Goal: Task Accomplishment & Management: Complete application form

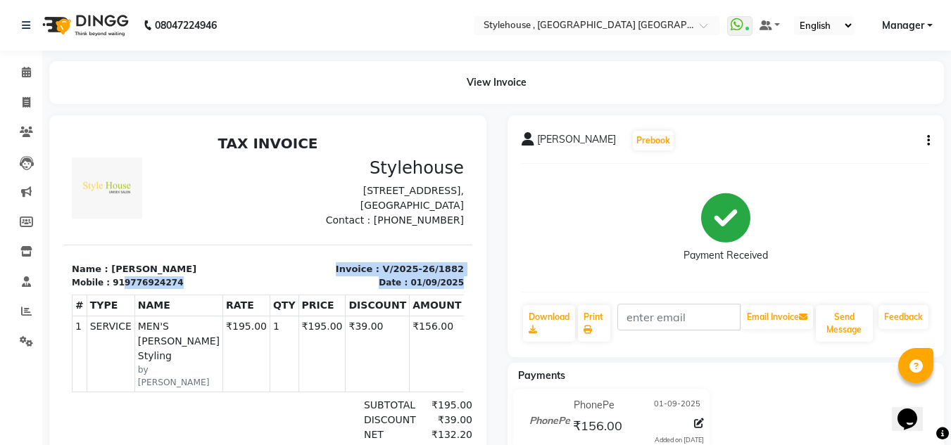
drag, startPoint x: 115, startPoint y: 298, endPoint x: 177, endPoint y: 308, distance: 62.0
click at [177, 308] on div "TAX INVOICE Stylehouse [STREET_ADDRESS], [GEOGRAPHIC_DATA] Contact : [PHONE_NUM…" at bounding box center [267, 350] width 409 height 430
click at [188, 289] on div "Mobile : 919776924274" at bounding box center [166, 283] width 188 height 13
drag, startPoint x: 114, startPoint y: 298, endPoint x: 184, endPoint y: 303, distance: 70.5
click at [184, 289] on div "Mobile : 919776924274" at bounding box center [166, 283] width 188 height 13
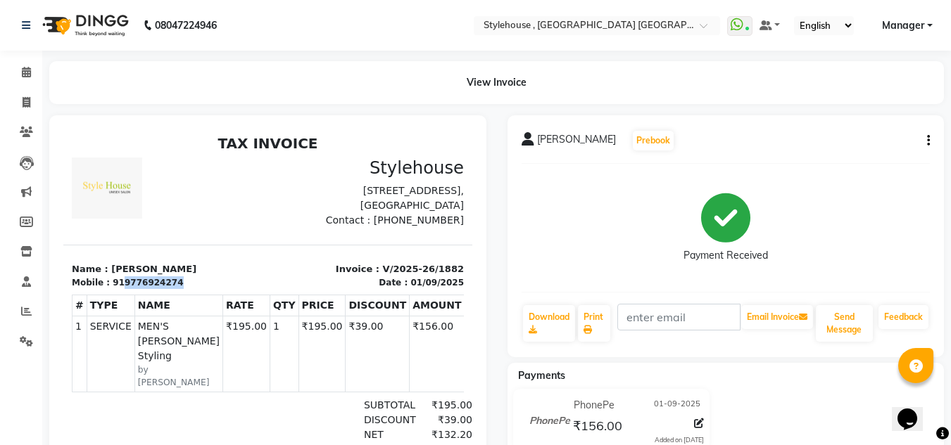
copy div "9776924274"
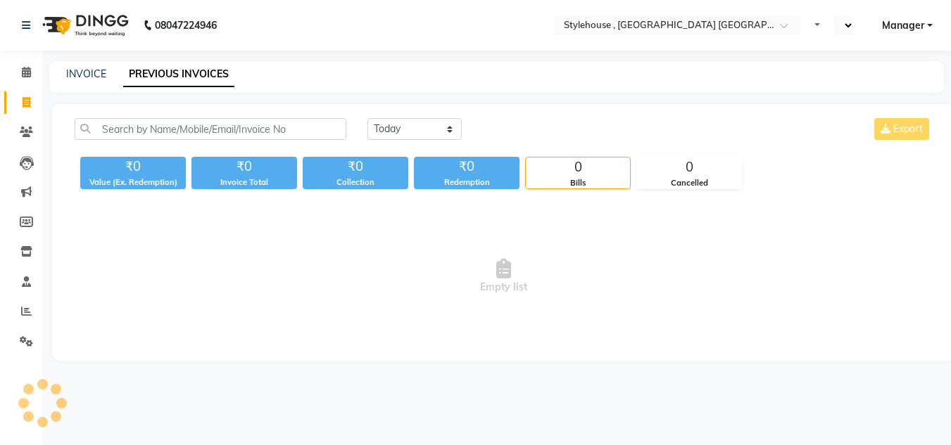
select select "en"
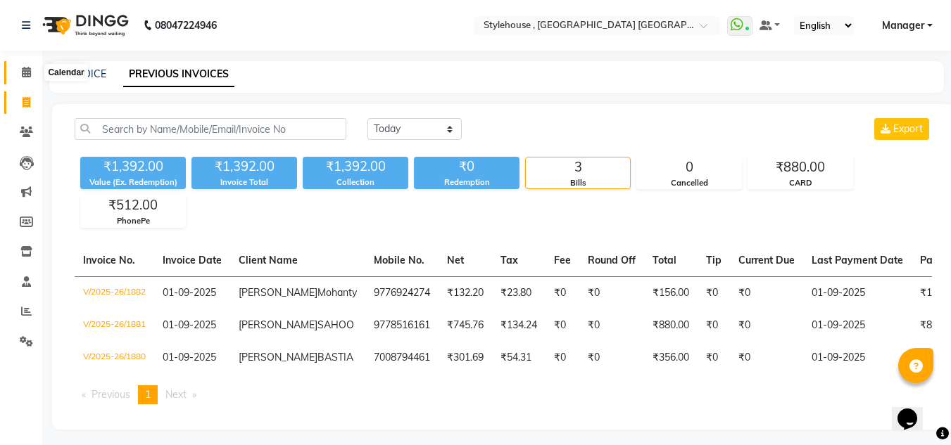
click at [30, 75] on icon at bounding box center [26, 72] width 9 height 11
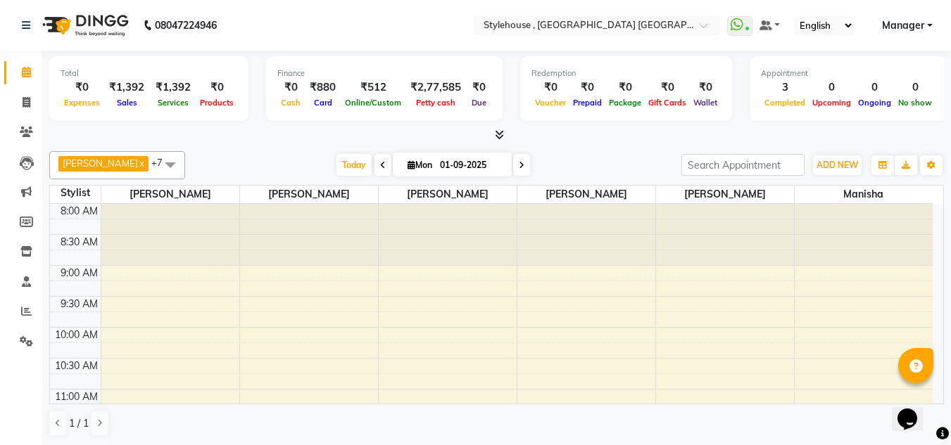
scroll to position [1, 0]
click at [21, 101] on span at bounding box center [26, 102] width 25 height 16
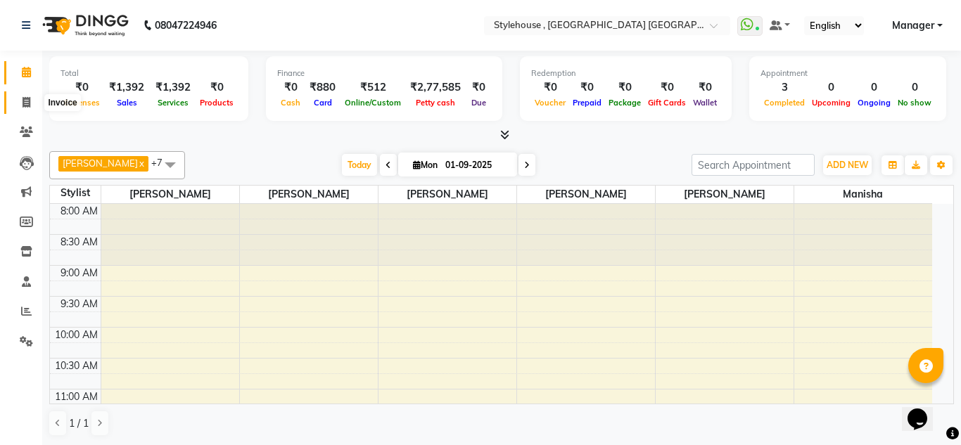
select select "service"
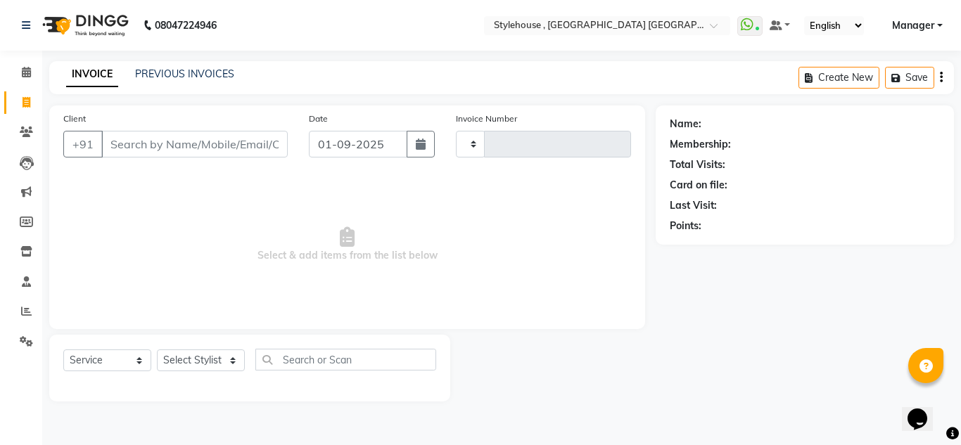
type input "1883"
select select "7793"
click at [186, 360] on select "Select Stylist [PERSON_NAME] [PERSON_NAME] [PERSON_NAME] [PERSON_NAME] MAMMA Ma…" at bounding box center [201, 361] width 89 height 22
select select "69895"
click at [157, 350] on select "Select Stylist [PERSON_NAME] [PERSON_NAME] [PERSON_NAME] [PERSON_NAME] MAMMA Ma…" at bounding box center [201, 361] width 89 height 22
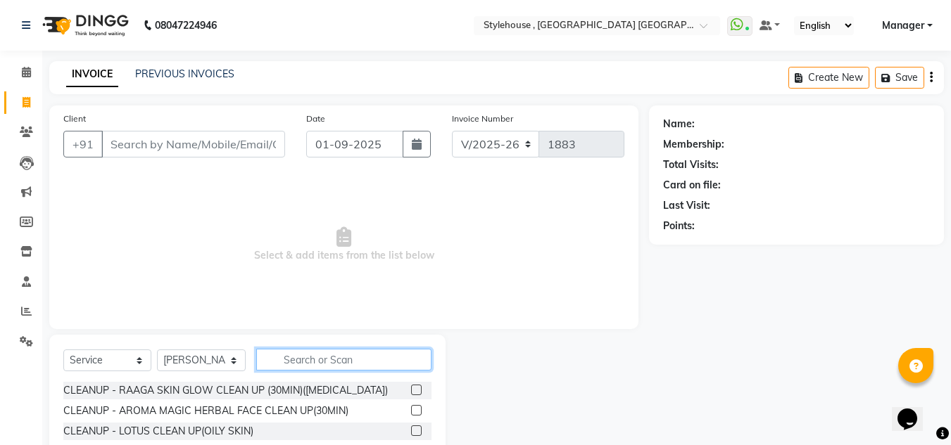
click at [291, 365] on input "text" at bounding box center [343, 360] width 175 height 22
type input "R"
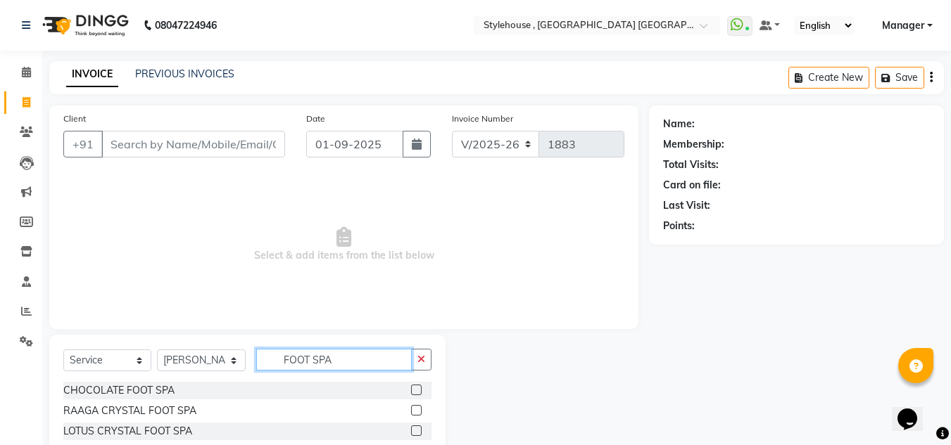
click at [345, 357] on input "FOOT SPA" at bounding box center [334, 360] width 156 height 22
type input "F"
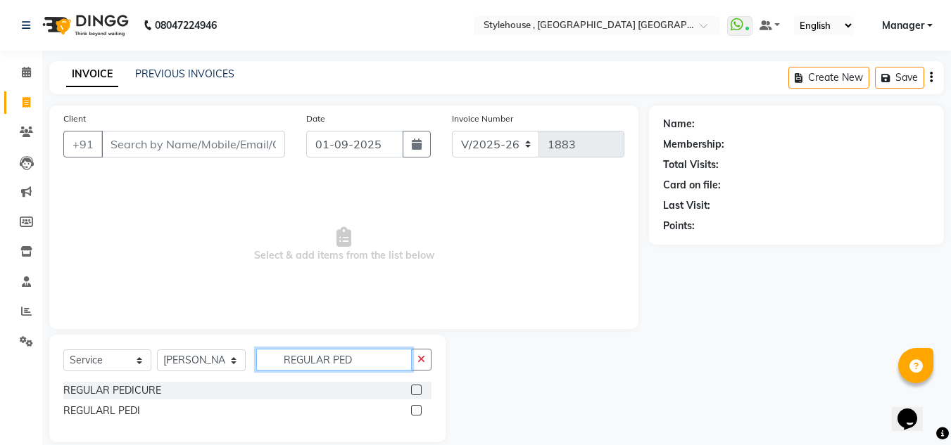
type input "REGULAR PED"
click at [415, 390] on label at bounding box center [416, 390] width 11 height 11
click at [415, 390] on input "checkbox" at bounding box center [415, 390] width 9 height 9
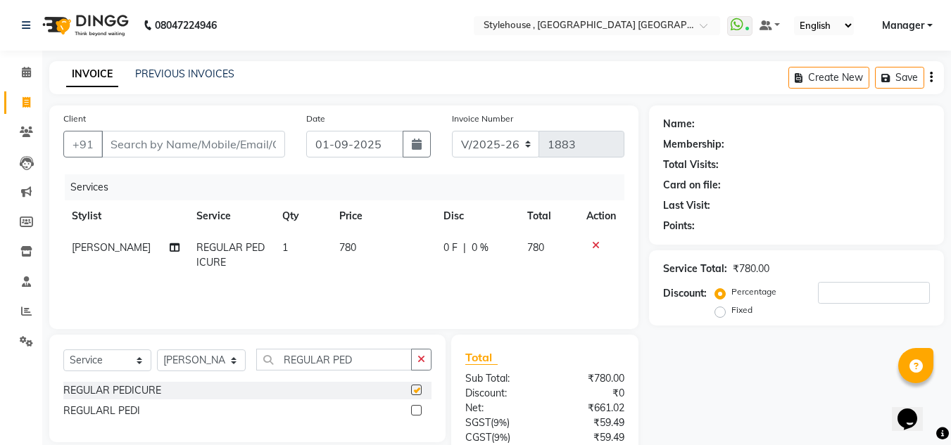
checkbox input "false"
click at [346, 243] on span "780" at bounding box center [347, 247] width 17 height 13
select select "69895"
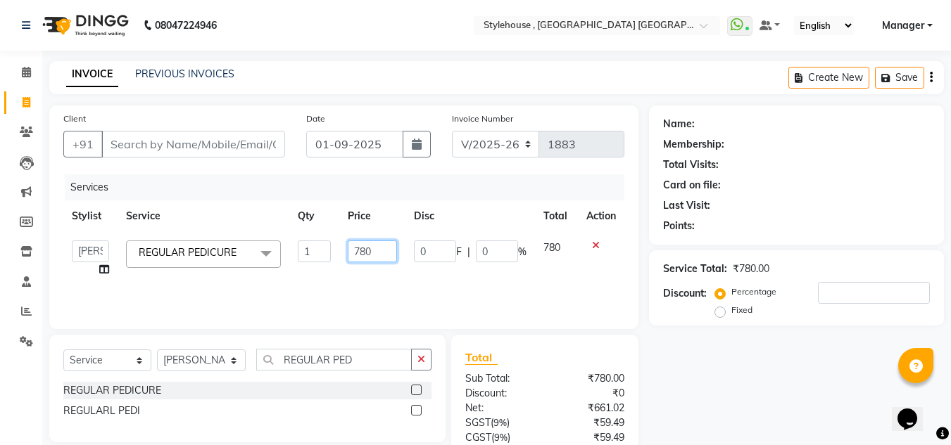
drag, startPoint x: 365, startPoint y: 252, endPoint x: 374, endPoint y: 249, distance: 9.6
click at [367, 252] on input "780" at bounding box center [372, 252] width 49 height 22
type input "750"
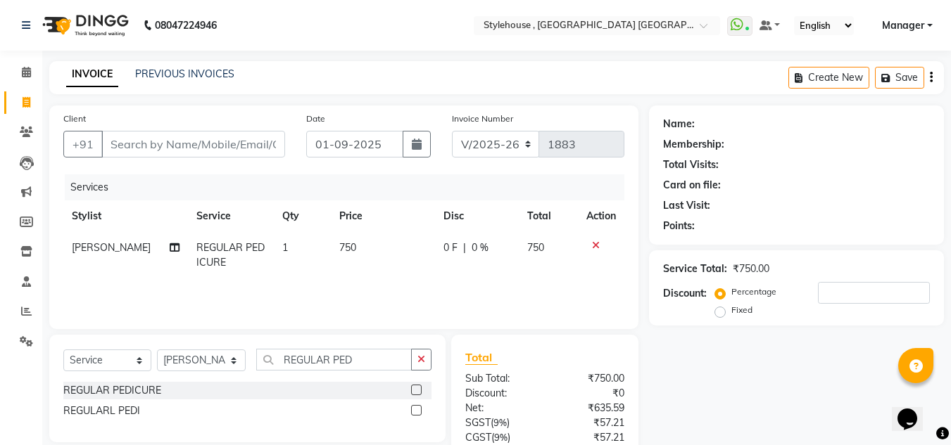
click at [393, 276] on td "750" at bounding box center [383, 255] width 104 height 46
select select "69895"
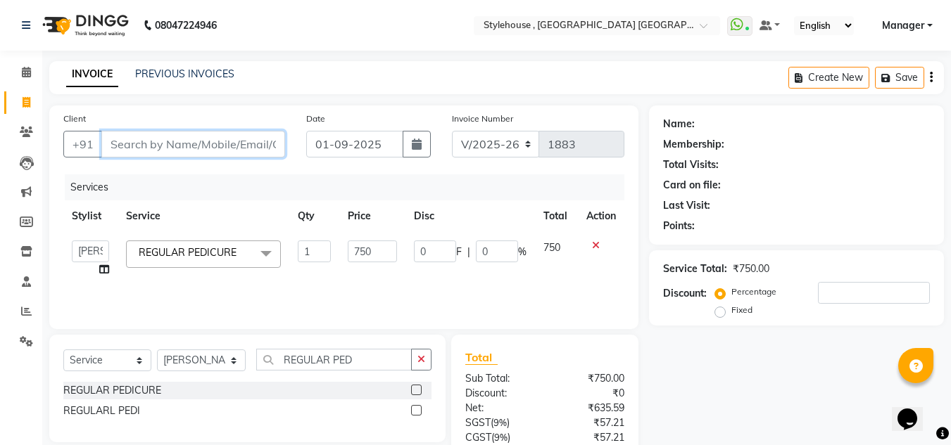
click at [156, 142] on input "Client" at bounding box center [193, 144] width 184 height 27
type input "8"
type input "0"
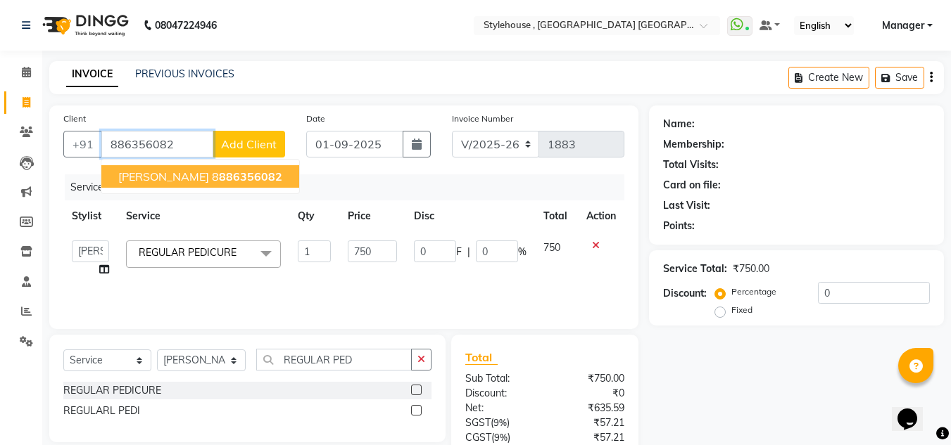
click at [177, 178] on span "[PERSON_NAME]" at bounding box center [163, 177] width 91 height 14
type input "8886356082"
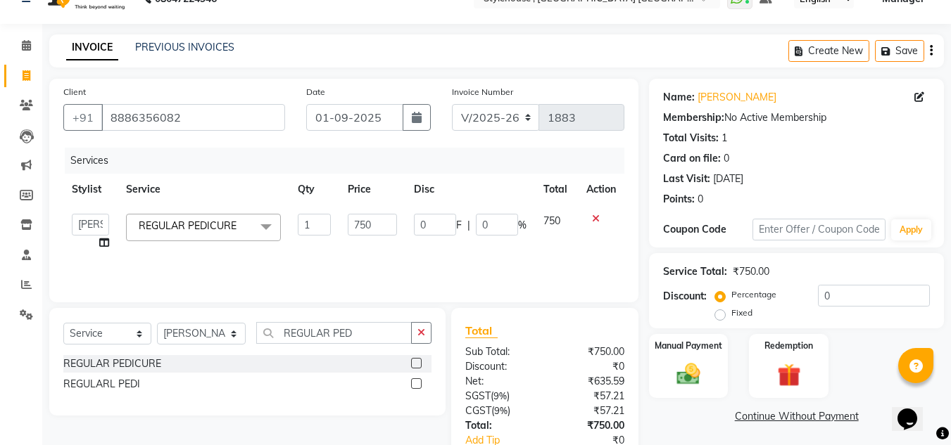
scroll to position [70, 0]
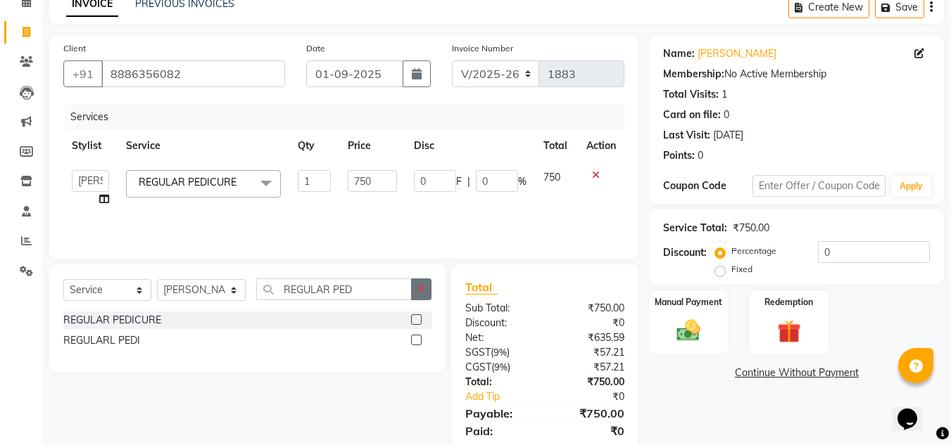
click at [419, 294] on button "button" at bounding box center [421, 290] width 20 height 22
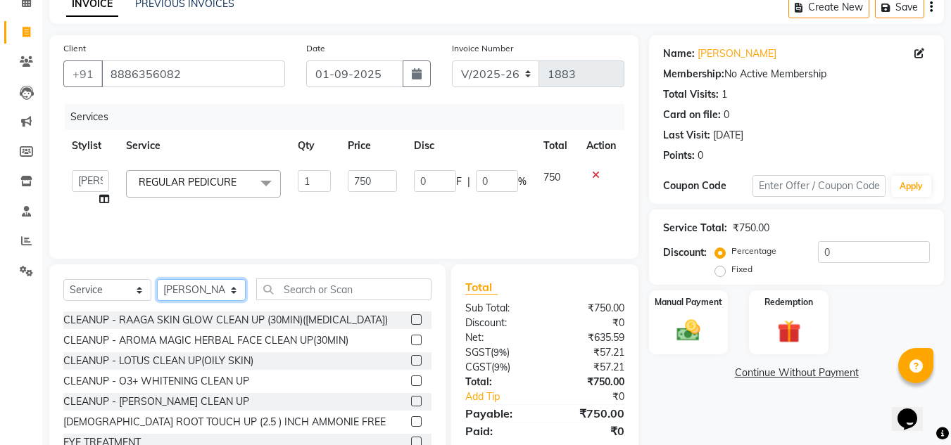
click at [210, 293] on select "Select Stylist [PERSON_NAME] [PERSON_NAME] [PERSON_NAME] [PERSON_NAME] MAMMA Ma…" at bounding box center [201, 290] width 89 height 22
select select "69899"
click at [157, 279] on select "Select Stylist [PERSON_NAME] [PERSON_NAME] [PERSON_NAME] [PERSON_NAME] MAMMA Ma…" at bounding box center [201, 290] width 89 height 22
click at [322, 289] on input "text" at bounding box center [343, 290] width 175 height 22
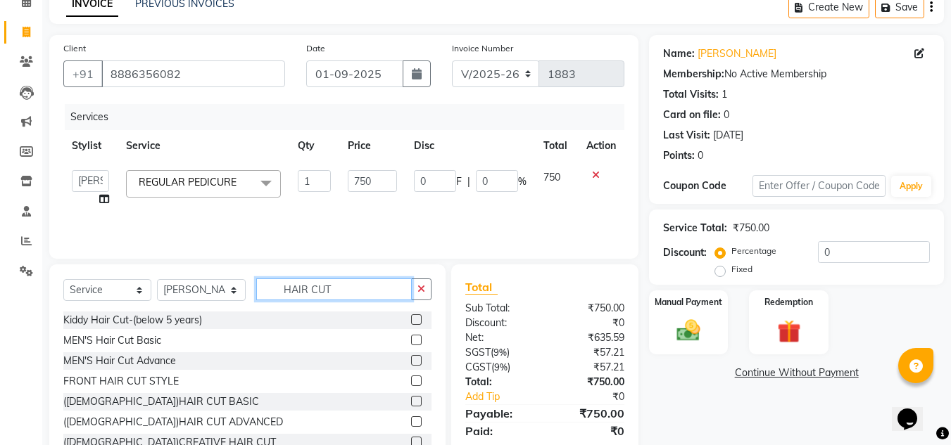
type input "HAIR CUT"
click at [411, 341] on label at bounding box center [416, 340] width 11 height 11
click at [411, 341] on input "checkbox" at bounding box center [415, 340] width 9 height 9
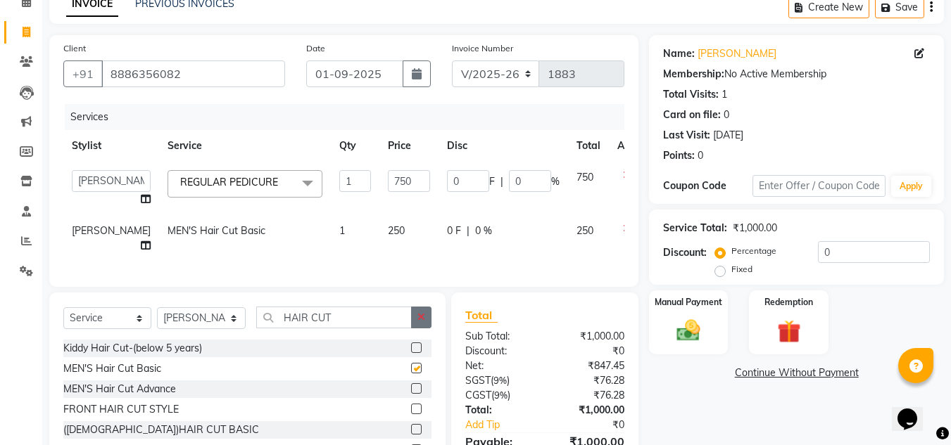
checkbox input "false"
click at [417, 322] on icon "button" at bounding box center [421, 317] width 8 height 10
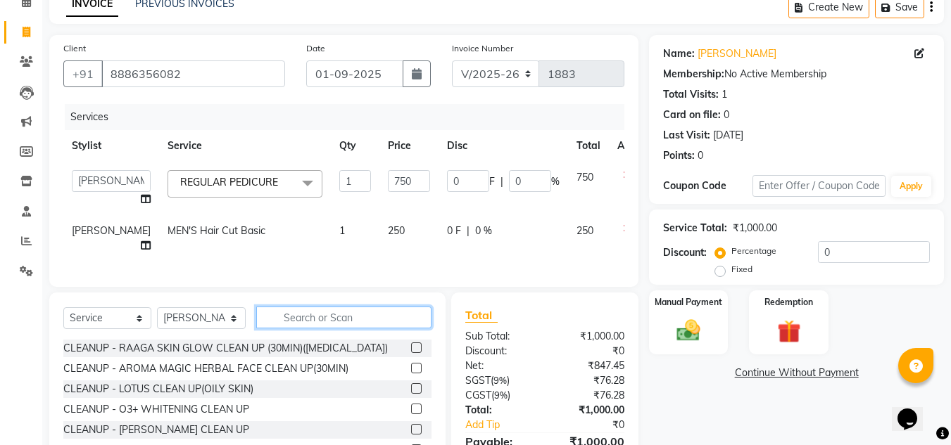
click at [344, 329] on input "text" at bounding box center [343, 318] width 175 height 22
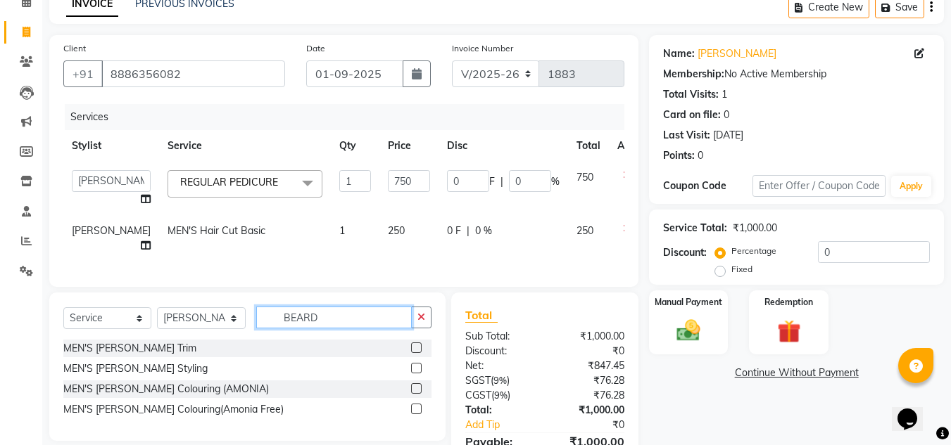
type input "BEARD"
click at [417, 374] on label at bounding box center [416, 368] width 11 height 11
click at [417, 374] on input "checkbox" at bounding box center [415, 369] width 9 height 9
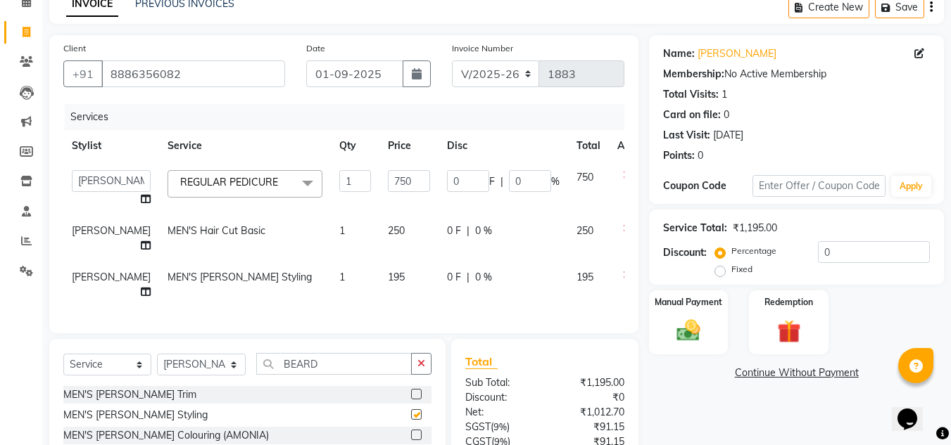
checkbox input "false"
click at [426, 375] on button "button" at bounding box center [421, 364] width 20 height 22
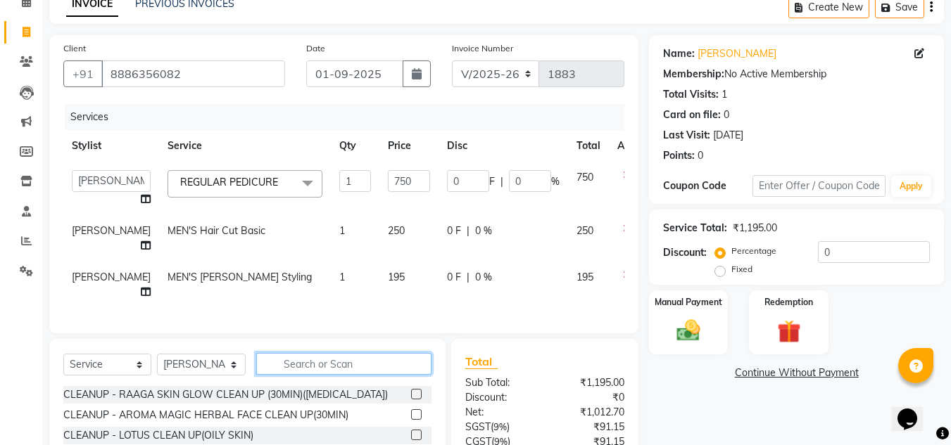
click at [349, 375] on input "text" at bounding box center [343, 364] width 175 height 22
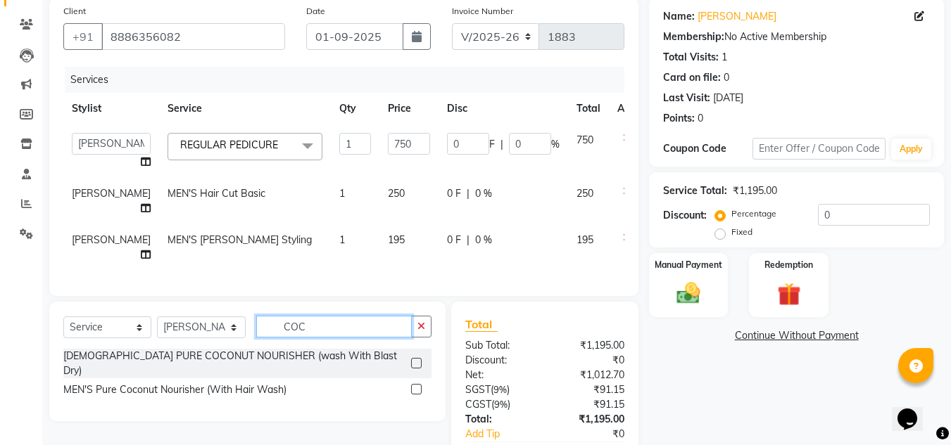
scroll to position [141, 0]
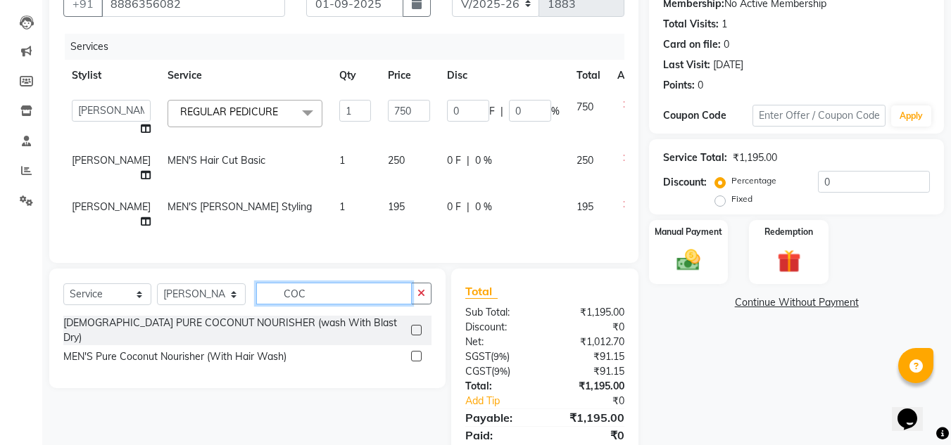
type input "COC"
click at [418, 362] on label at bounding box center [416, 356] width 11 height 11
click at [418, 362] on input "checkbox" at bounding box center [415, 357] width 9 height 9
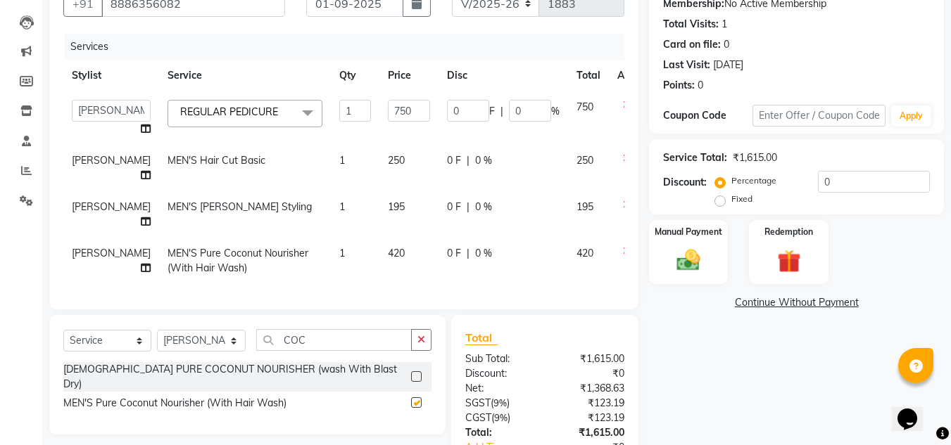
checkbox input "false"
click at [842, 187] on input "0" at bounding box center [874, 182] width 112 height 22
type input "2"
type input "15"
type input "2"
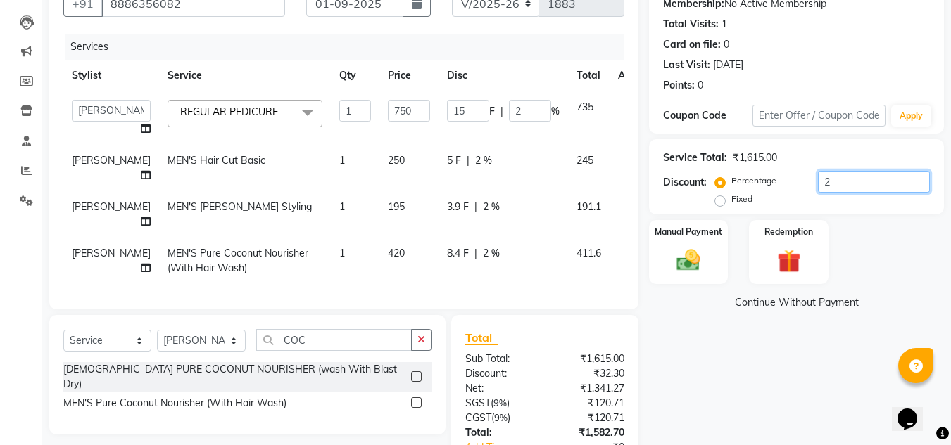
type input "20"
type input "150"
type input "20"
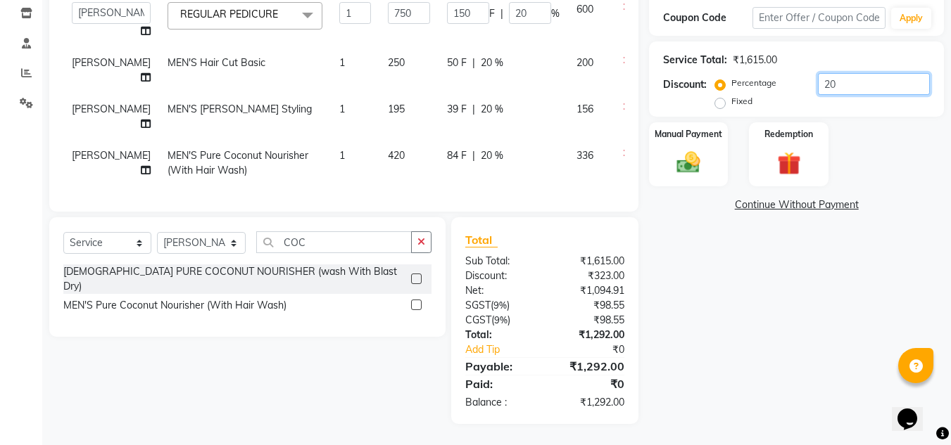
scroll to position [293, 0]
type input "20"
click at [690, 148] on img at bounding box center [688, 162] width 39 height 28
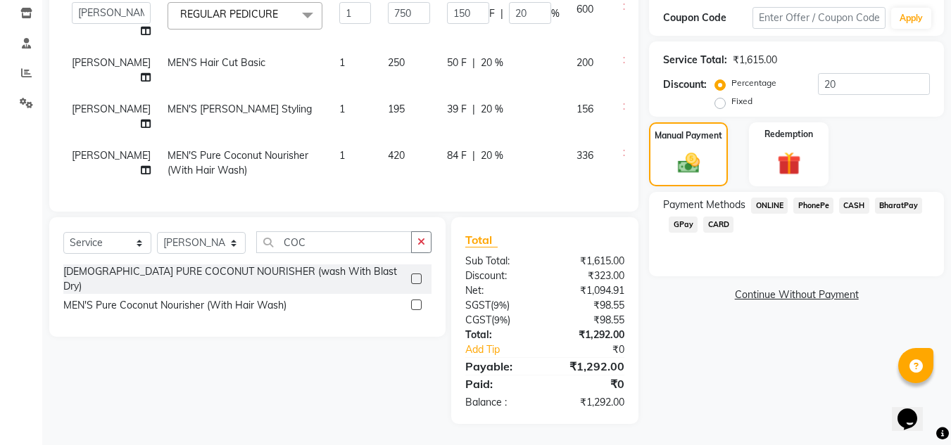
click at [716, 217] on span "CARD" at bounding box center [718, 225] width 30 height 16
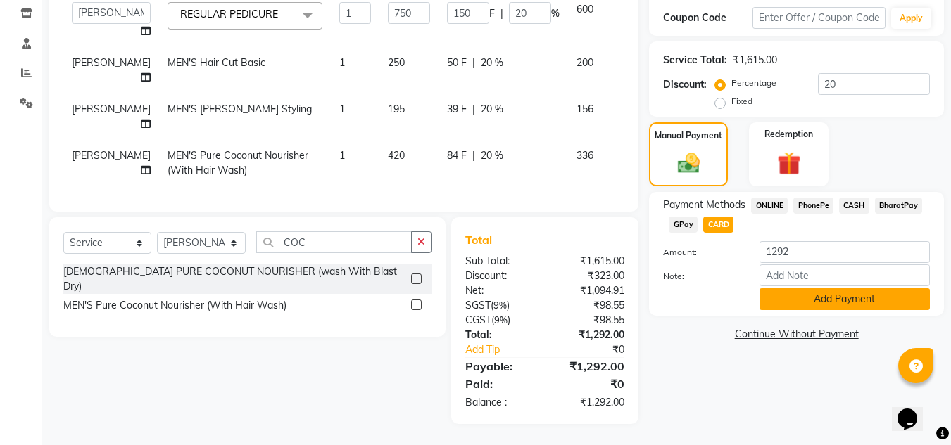
click at [841, 289] on button "Add Payment" at bounding box center [844, 300] width 170 height 22
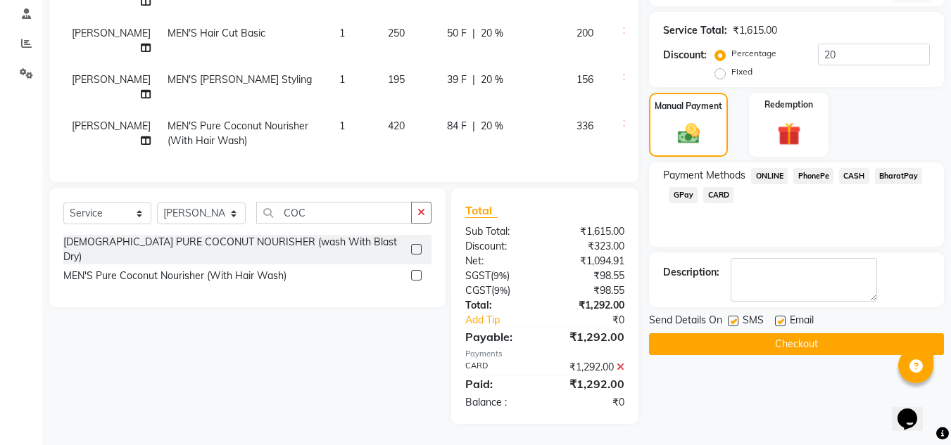
scroll to position [323, 0]
click at [797, 334] on button "Checkout" at bounding box center [796, 345] width 295 height 22
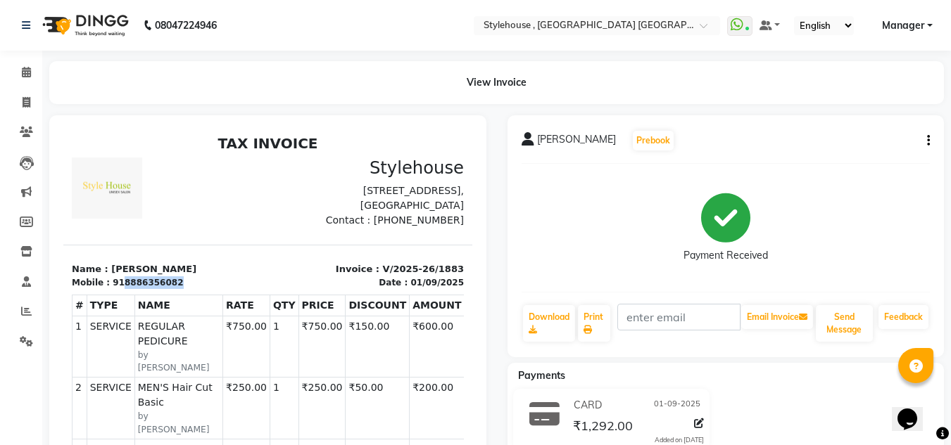
drag, startPoint x: 115, startPoint y: 300, endPoint x: 193, endPoint y: 303, distance: 78.2
click at [193, 289] on div "Mobile : 918886356082" at bounding box center [166, 283] width 188 height 13
copy div "8886356082"
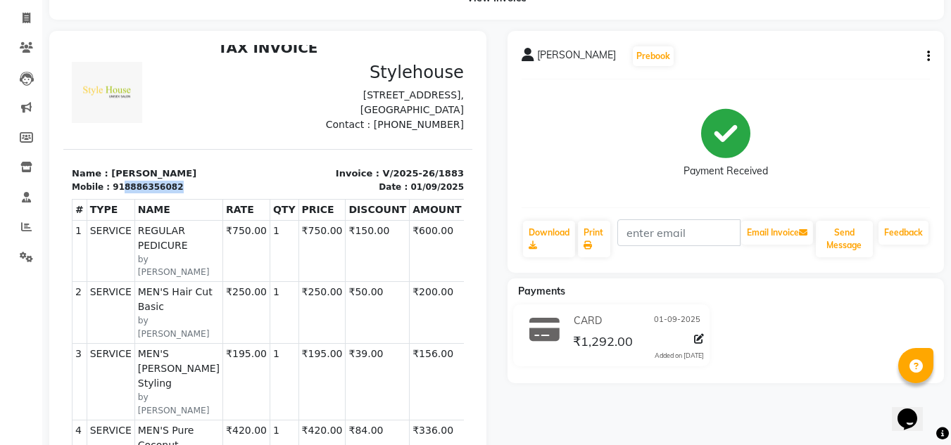
scroll to position [211, 0]
